Goal: Use online tool/utility: Utilize a website feature to perform a specific function

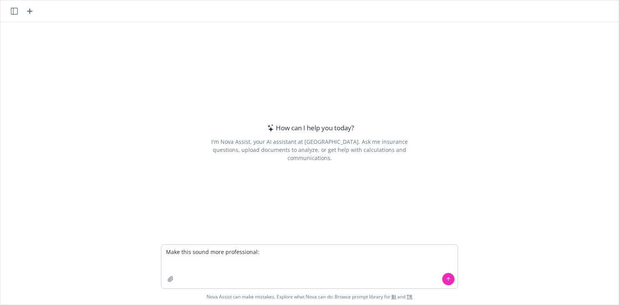
type textarea "Make this sound more professional: We have begun working on the [DATE] renewal …"
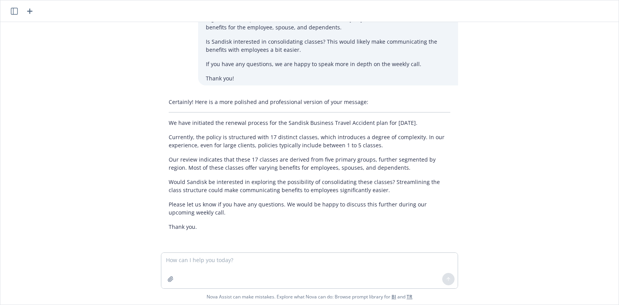
scroll to position [83, 0]
click at [199, 211] on p "Please let us know if you have any questions. We would be happy to discuss this…" at bounding box center [310, 209] width 282 height 16
click at [192, 230] on p "Thank you." at bounding box center [310, 227] width 282 height 8
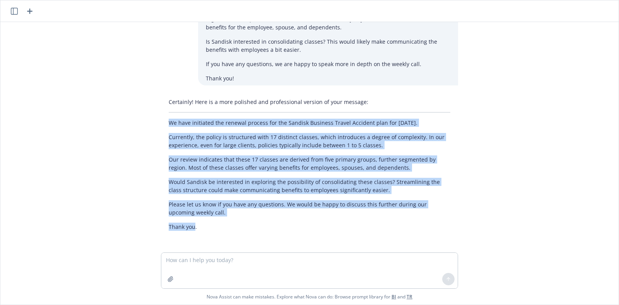
drag, startPoint x: 187, startPoint y: 227, endPoint x: 156, endPoint y: 126, distance: 105.4
click at [161, 126] on div "Certainly! Here is a more polished and professional version of your message: We…" at bounding box center [309, 164] width 297 height 139
copy div "We have initiated the renewal process for the Sandisk Business Travel Accident …"
click at [445, 170] on div "Certainly! Here is a more polished and professional version of your message: We…" at bounding box center [309, 164] width 297 height 139
